Goal: Information Seeking & Learning: Learn about a topic

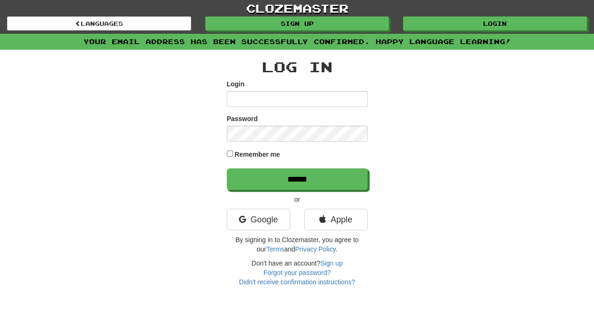
click at [252, 97] on input "Login" at bounding box center [297, 99] width 141 height 16
type input "**********"
click at [266, 153] on label "Remember me" at bounding box center [257, 154] width 46 height 9
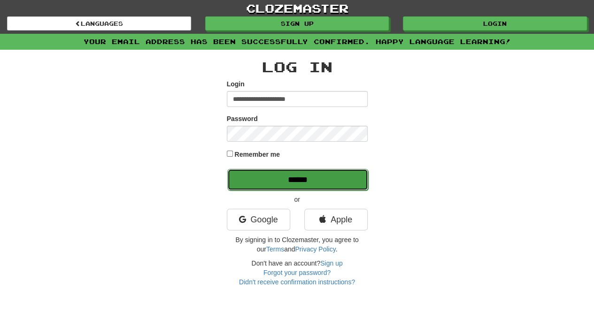
click at [287, 173] on input "******" at bounding box center [297, 180] width 141 height 22
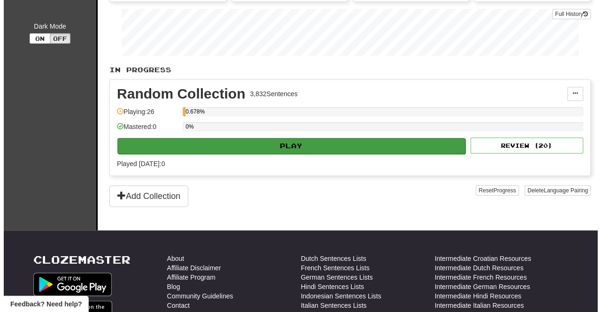
scroll to position [141, 0]
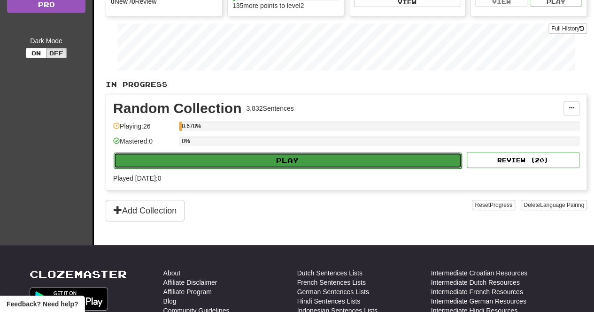
click at [342, 157] on button "Play" at bounding box center [288, 161] width 348 height 16
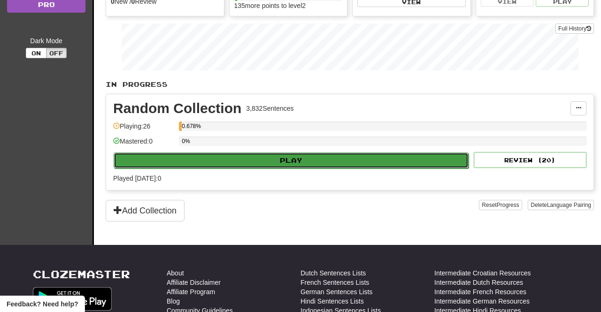
select select "**"
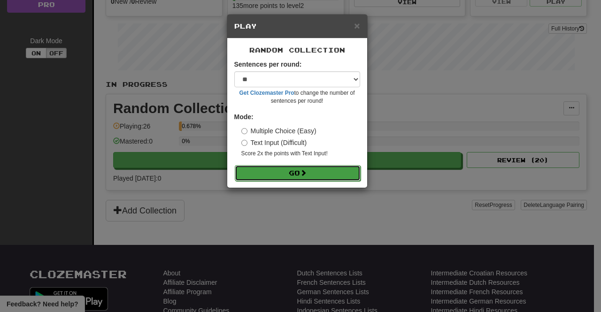
click at [323, 168] on button "Go" at bounding box center [298, 173] width 126 height 16
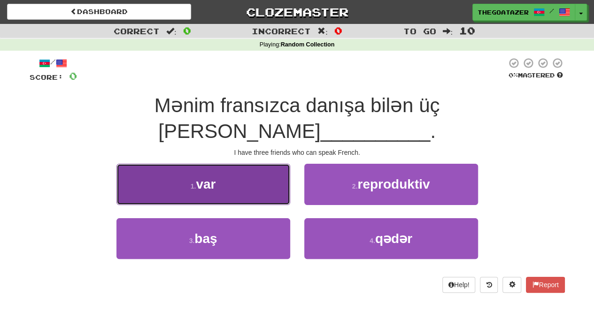
click at [256, 164] on button "1 . var" at bounding box center [203, 184] width 174 height 41
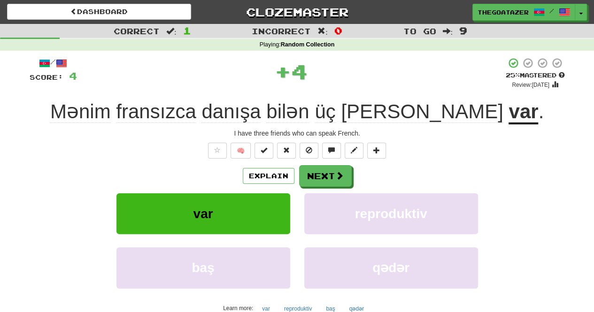
click at [297, 167] on div "Explain Next" at bounding box center [297, 176] width 535 height 22
click at [306, 168] on button "Next" at bounding box center [325, 177] width 53 height 22
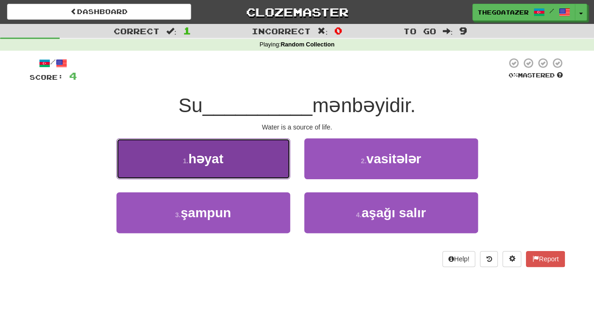
click at [270, 164] on button "1 . həyat" at bounding box center [203, 158] width 174 height 41
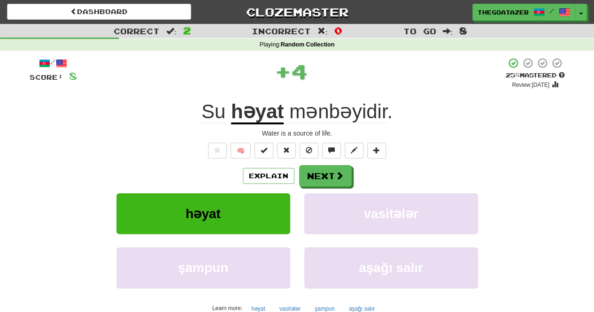
click at [251, 111] on u "həyat" at bounding box center [257, 112] width 53 height 24
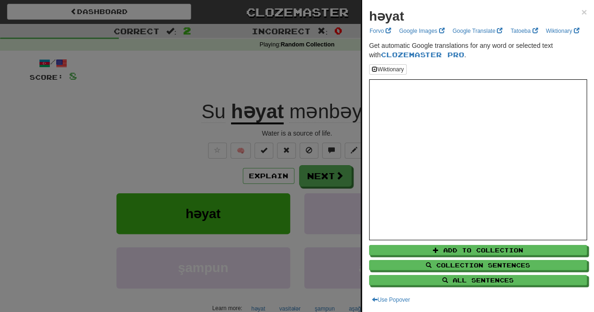
click at [130, 59] on div at bounding box center [297, 156] width 594 height 312
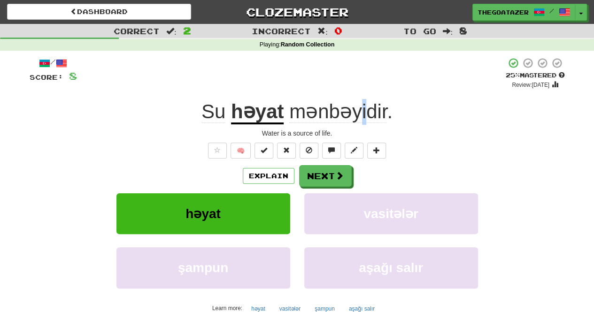
click at [362, 109] on span "mənbəyidir" at bounding box center [338, 111] width 98 height 23
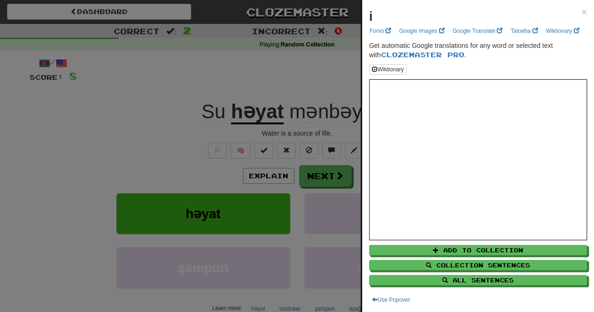
click at [331, 79] on div at bounding box center [297, 156] width 594 height 312
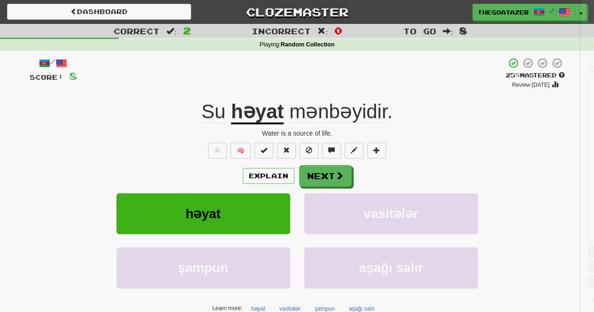
click at [350, 111] on span "mənbəyidir" at bounding box center [338, 111] width 98 height 23
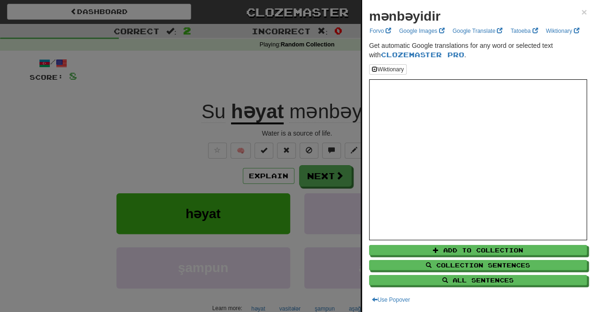
click at [317, 40] on div at bounding box center [297, 156] width 594 height 312
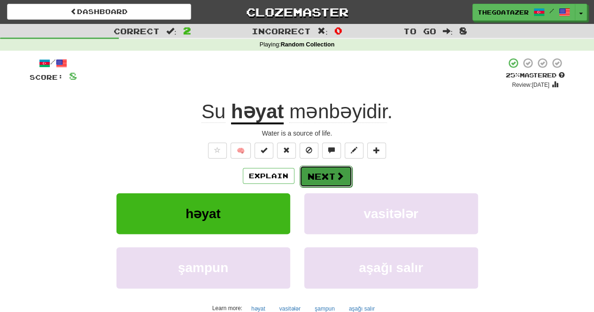
click at [349, 181] on button "Next" at bounding box center [325, 177] width 53 height 22
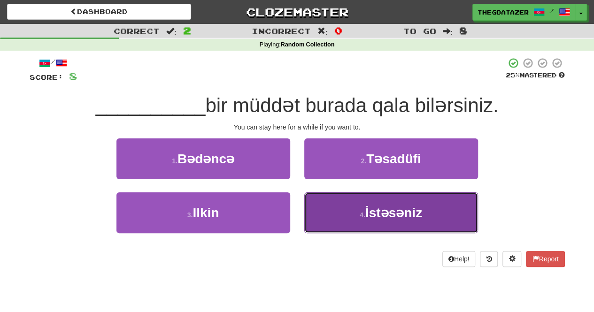
click at [403, 206] on span "İstəsəniz" at bounding box center [393, 213] width 57 height 15
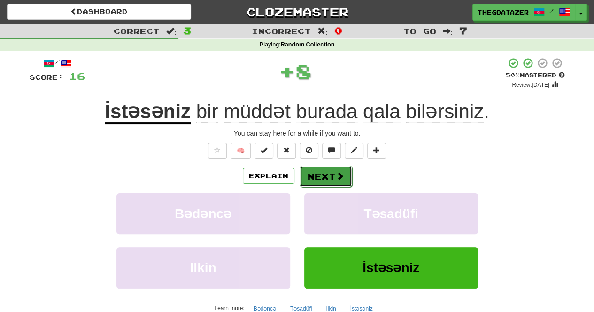
click at [333, 179] on button "Next" at bounding box center [325, 177] width 53 height 22
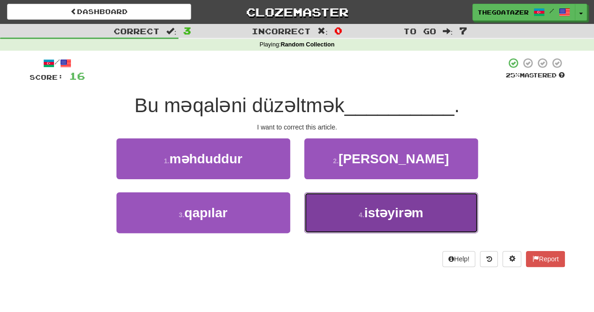
click at [439, 209] on button "4 . istəyirəm" at bounding box center [391, 212] width 174 height 41
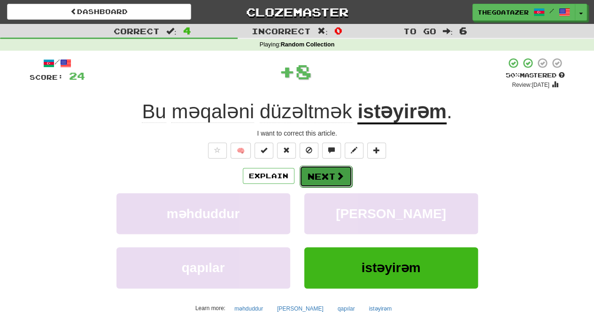
click at [331, 174] on button "Next" at bounding box center [325, 177] width 53 height 22
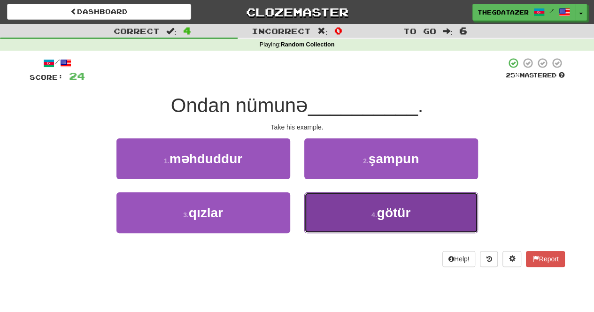
click at [378, 200] on button "4 . götür" at bounding box center [391, 212] width 174 height 41
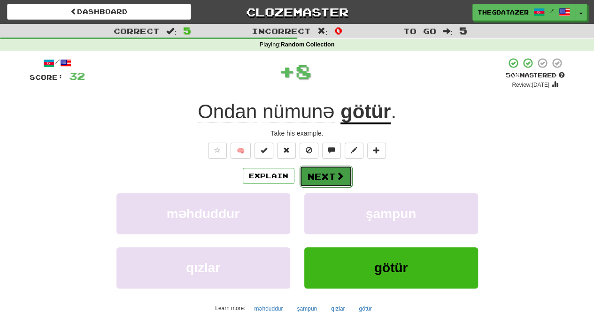
click at [348, 168] on button "Next" at bounding box center [325, 177] width 53 height 22
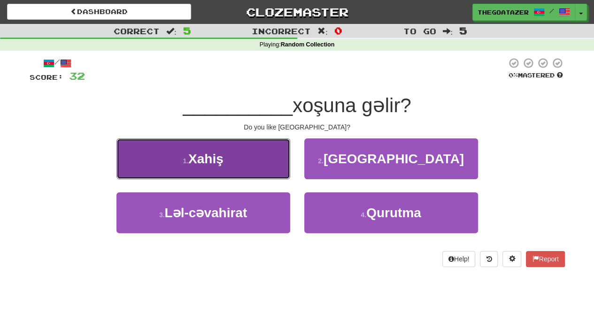
click at [259, 147] on button "1 . [GEOGRAPHIC_DATA]" at bounding box center [203, 158] width 174 height 41
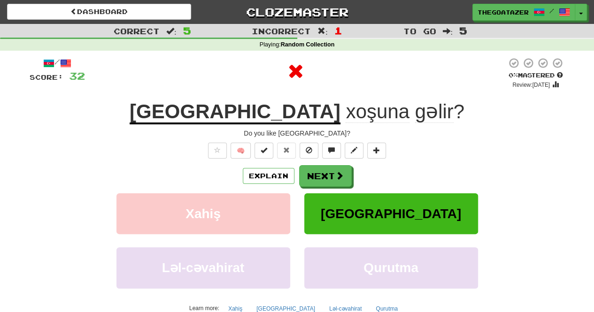
click at [246, 113] on u "[GEOGRAPHIC_DATA]" at bounding box center [235, 112] width 211 height 24
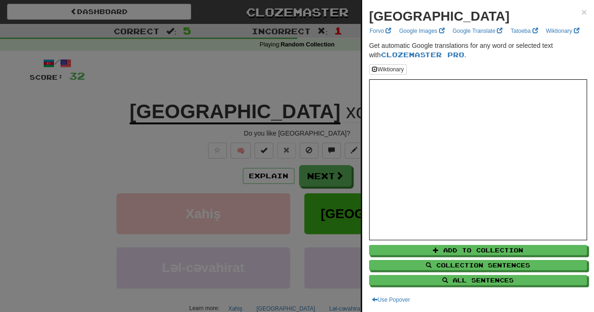
click at [327, 85] on div at bounding box center [297, 156] width 594 height 312
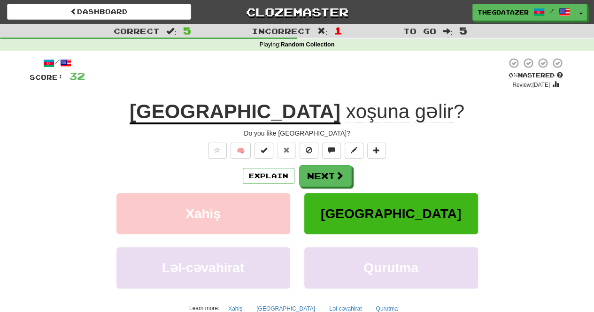
click at [415, 112] on span "gəlir" at bounding box center [434, 111] width 38 height 23
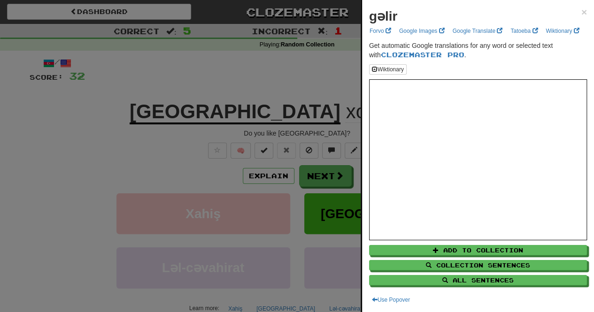
click at [279, 77] on div at bounding box center [297, 156] width 594 height 312
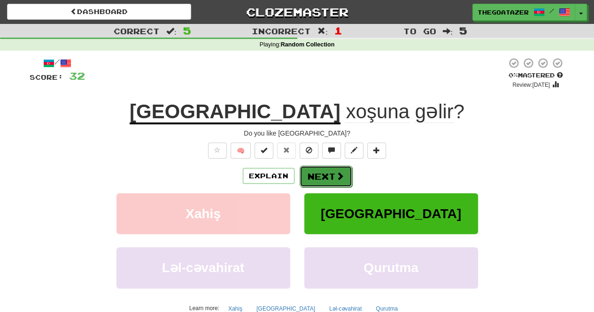
click at [342, 172] on span at bounding box center [340, 176] width 8 height 8
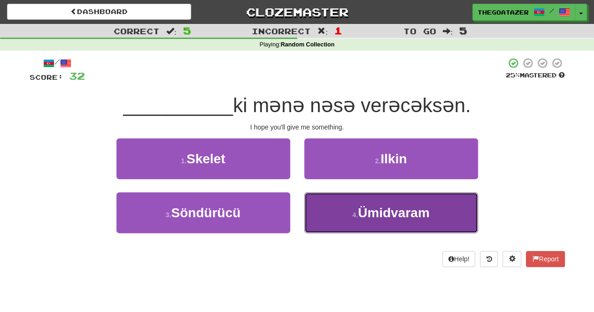
click at [435, 202] on button "4 . [GEOGRAPHIC_DATA]" at bounding box center [391, 212] width 174 height 41
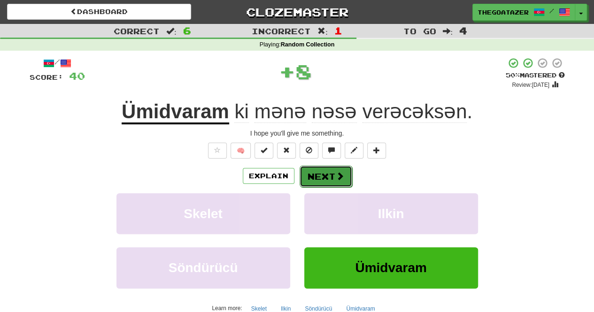
click at [341, 172] on span at bounding box center [340, 176] width 8 height 8
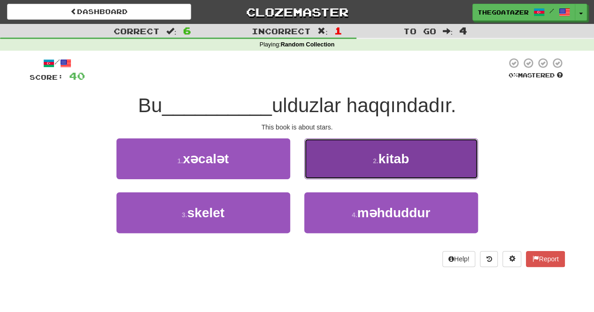
click at [345, 145] on button "2 . kitab" at bounding box center [391, 158] width 174 height 41
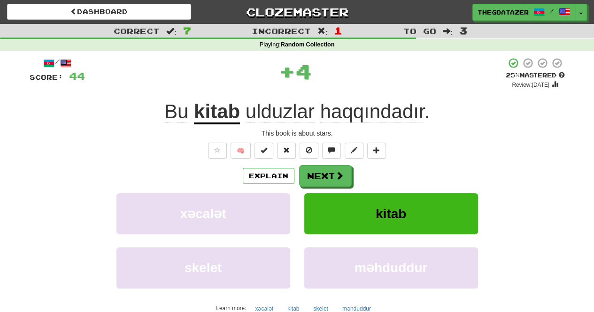
click at [285, 108] on span "ulduzlar" at bounding box center [280, 111] width 69 height 23
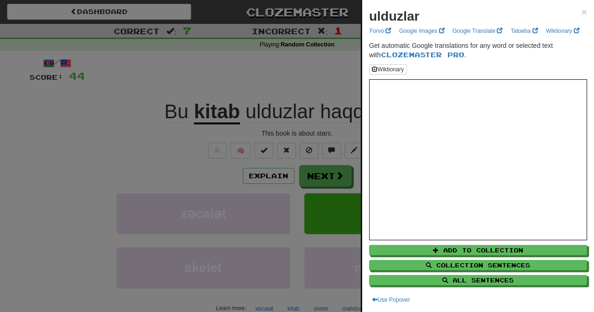
click at [284, 48] on div at bounding box center [297, 156] width 594 height 312
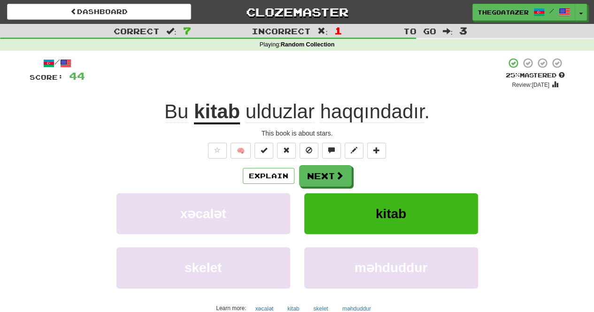
click at [349, 104] on span "haqqındadır" at bounding box center [372, 111] width 104 height 23
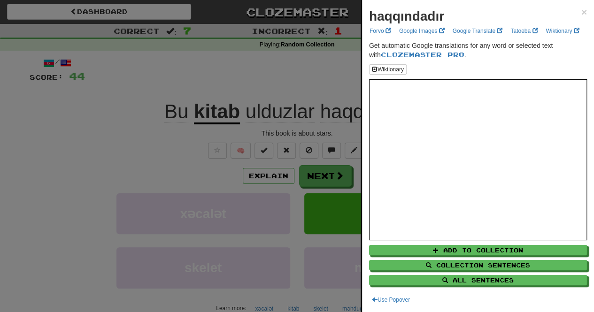
click at [329, 69] on div at bounding box center [297, 156] width 594 height 312
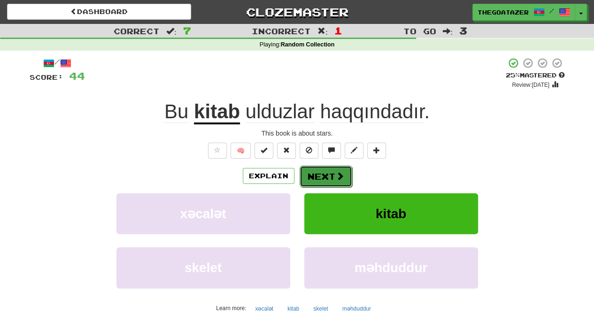
click at [342, 170] on button "Next" at bounding box center [325, 177] width 53 height 22
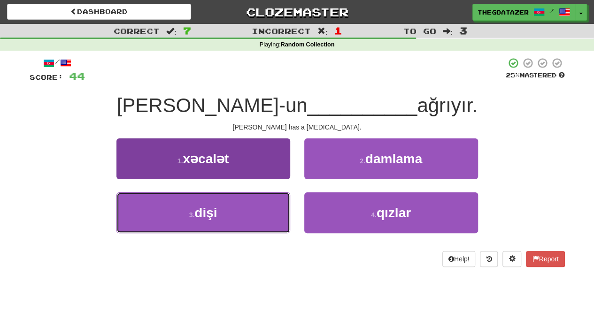
click at [276, 205] on button "3 . dişi" at bounding box center [203, 212] width 174 height 41
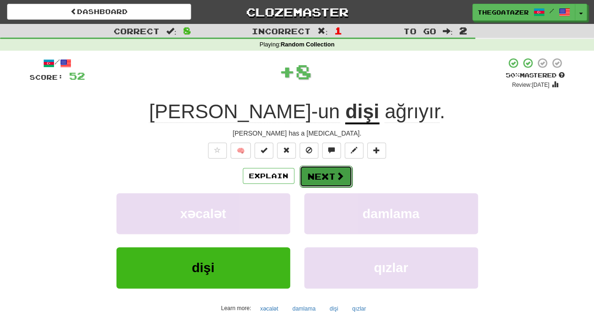
click at [349, 176] on button "Next" at bounding box center [325, 177] width 53 height 22
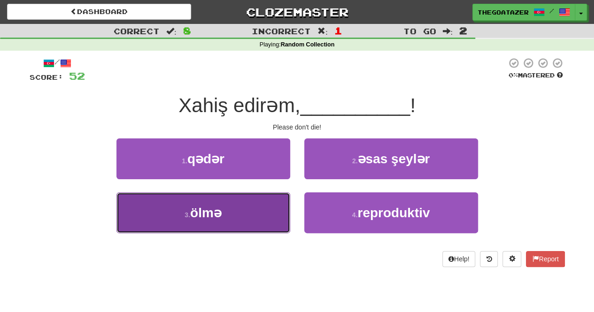
click at [282, 210] on button "3 . ölmə" at bounding box center [203, 212] width 174 height 41
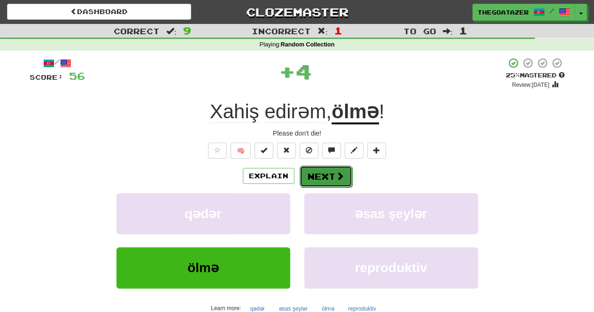
click at [336, 180] on span at bounding box center [340, 176] width 8 height 8
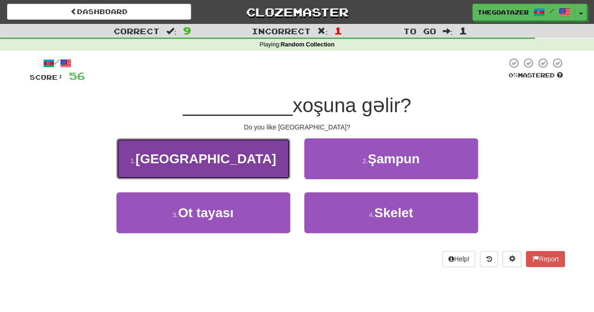
click at [266, 153] on button "1 . [GEOGRAPHIC_DATA]" at bounding box center [203, 158] width 174 height 41
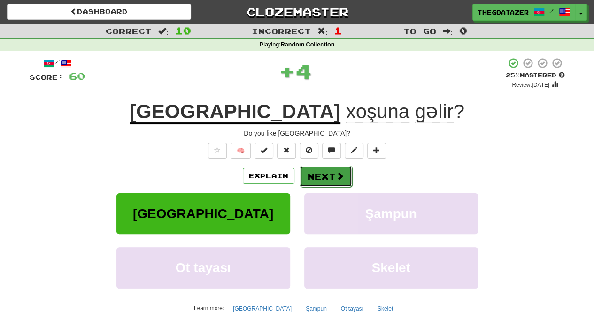
click at [335, 169] on button "Next" at bounding box center [325, 177] width 53 height 22
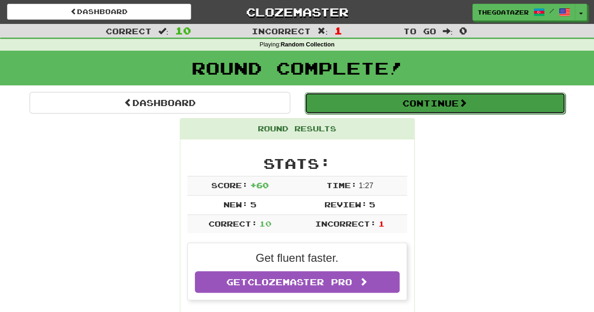
click at [411, 99] on button "Continue" at bounding box center [435, 103] width 261 height 22
